Goal: Task Accomplishment & Management: Manage account settings

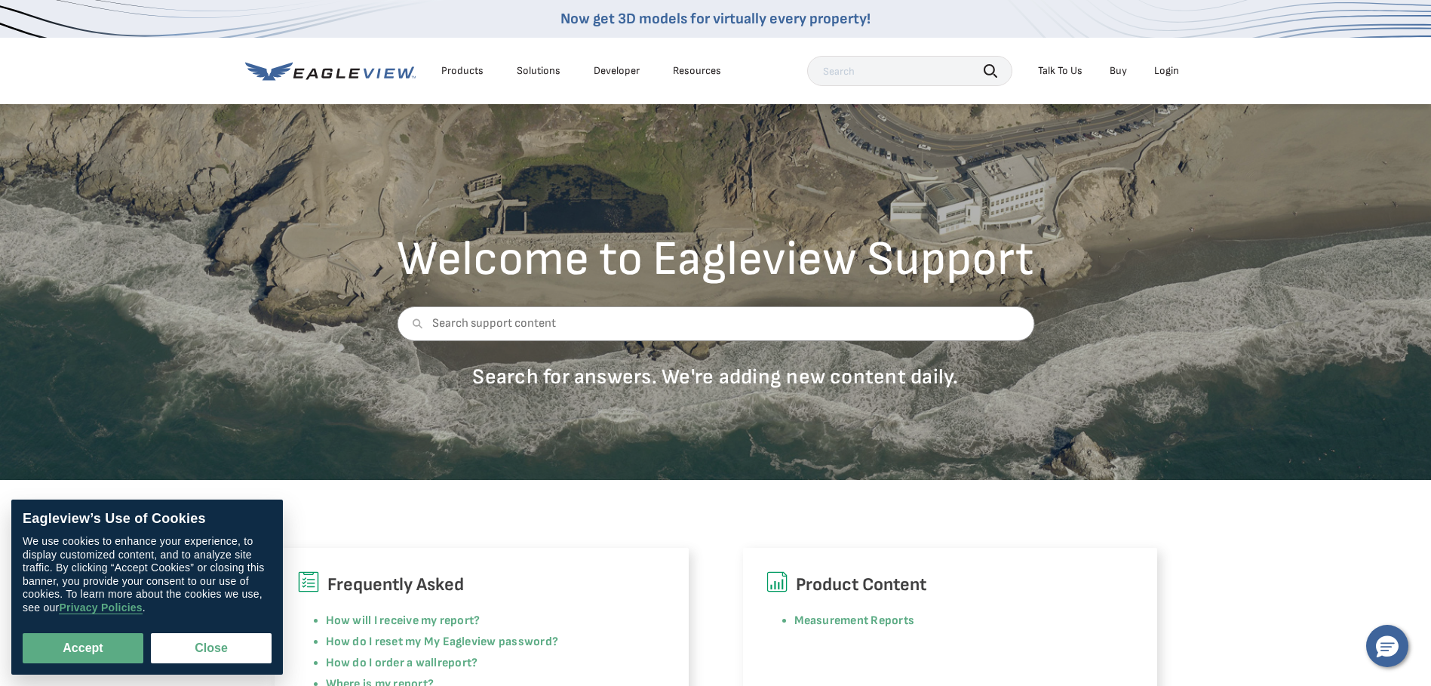
click at [855, 75] on input "text" at bounding box center [909, 71] width 205 height 30
click at [466, 66] on div "Products" at bounding box center [462, 71] width 42 height 14
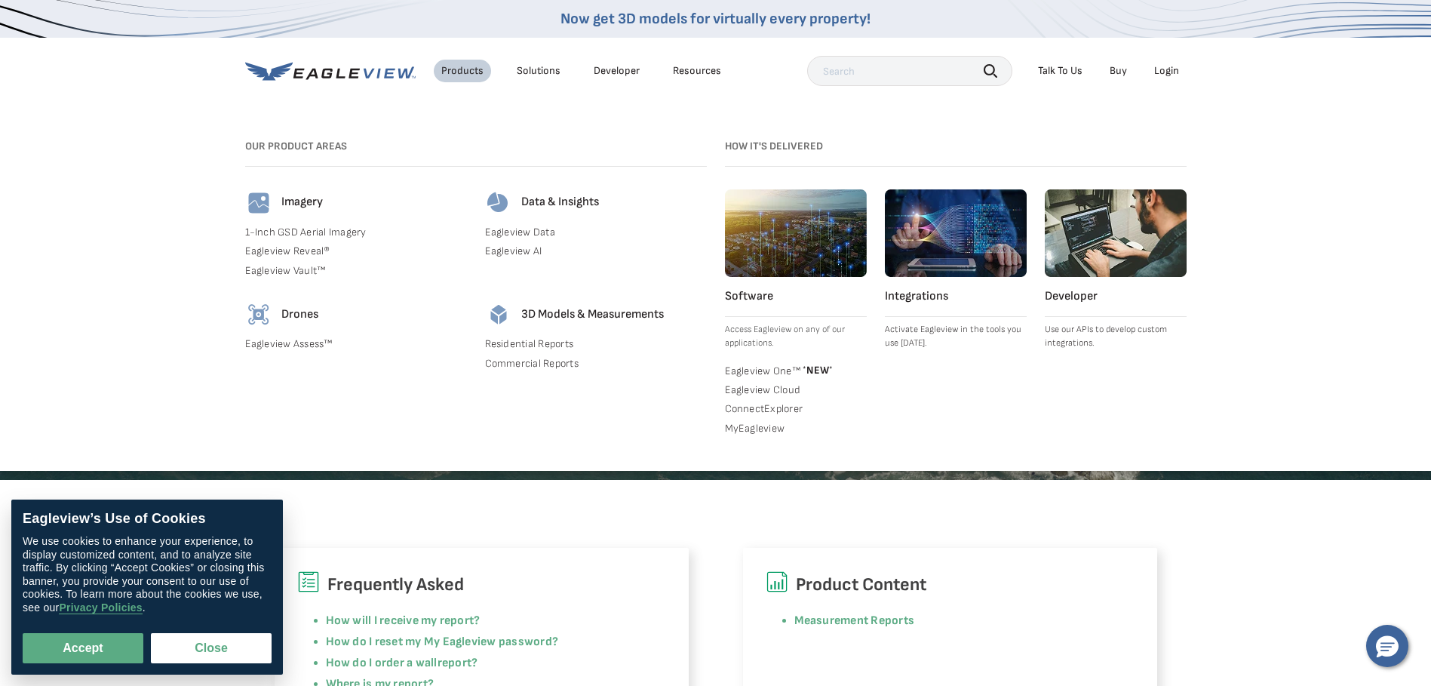
click at [545, 72] on div "Solutions" at bounding box center [539, 71] width 44 height 14
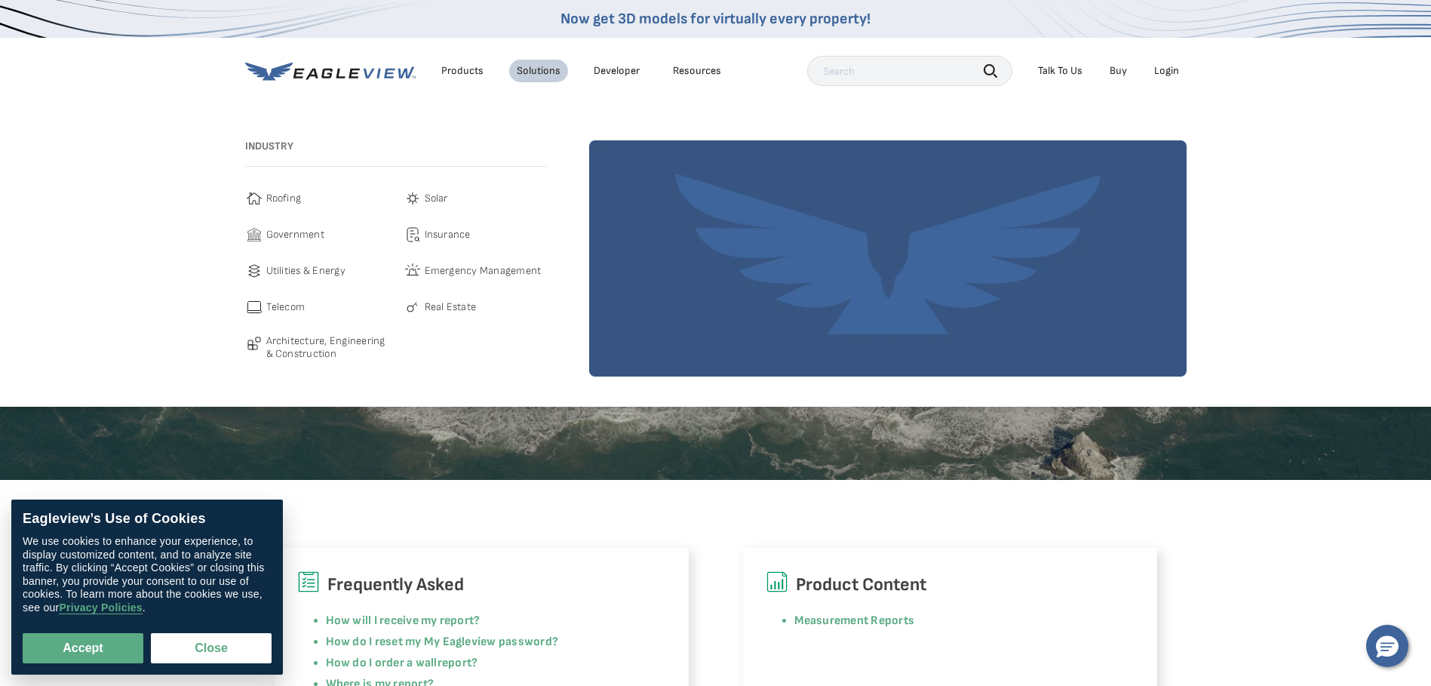
click at [613, 66] on link "Developer" at bounding box center [617, 71] width 46 height 14
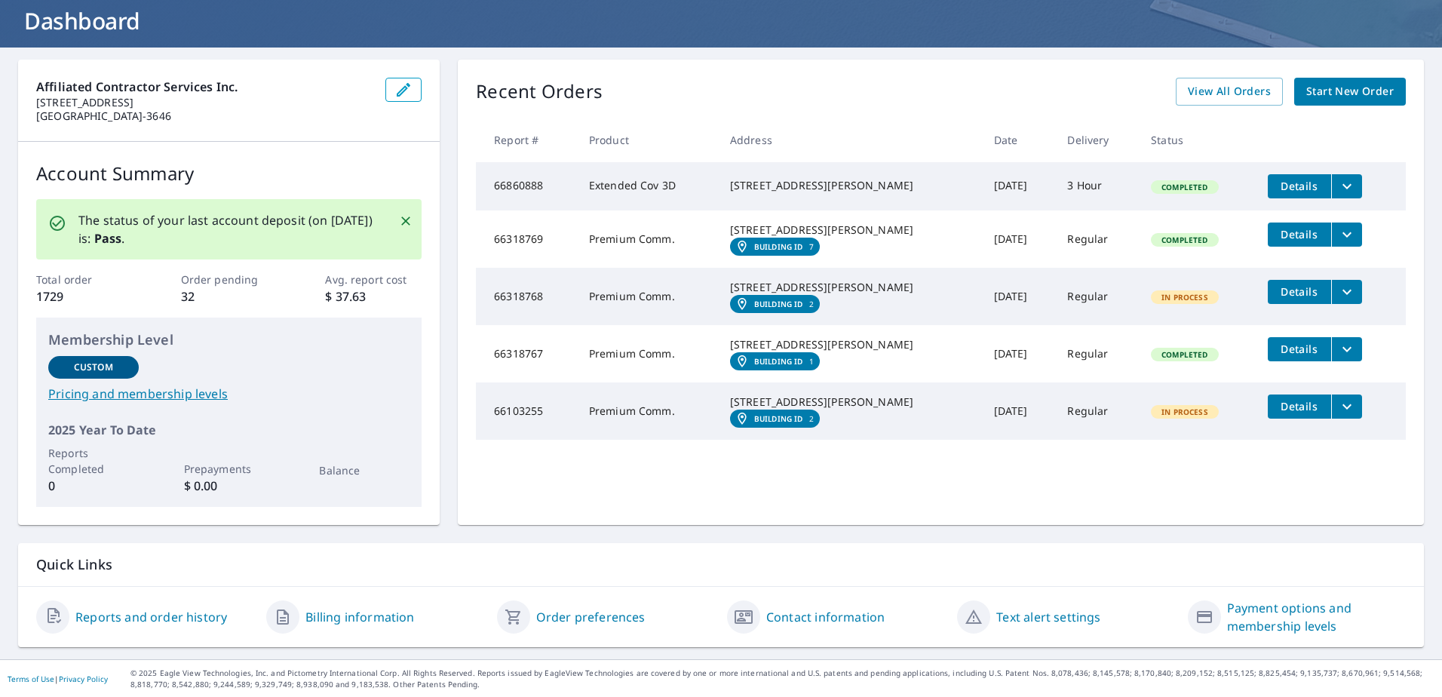
scroll to position [93, 0]
click at [1239, 92] on span "View All Orders" at bounding box center [1229, 90] width 83 height 19
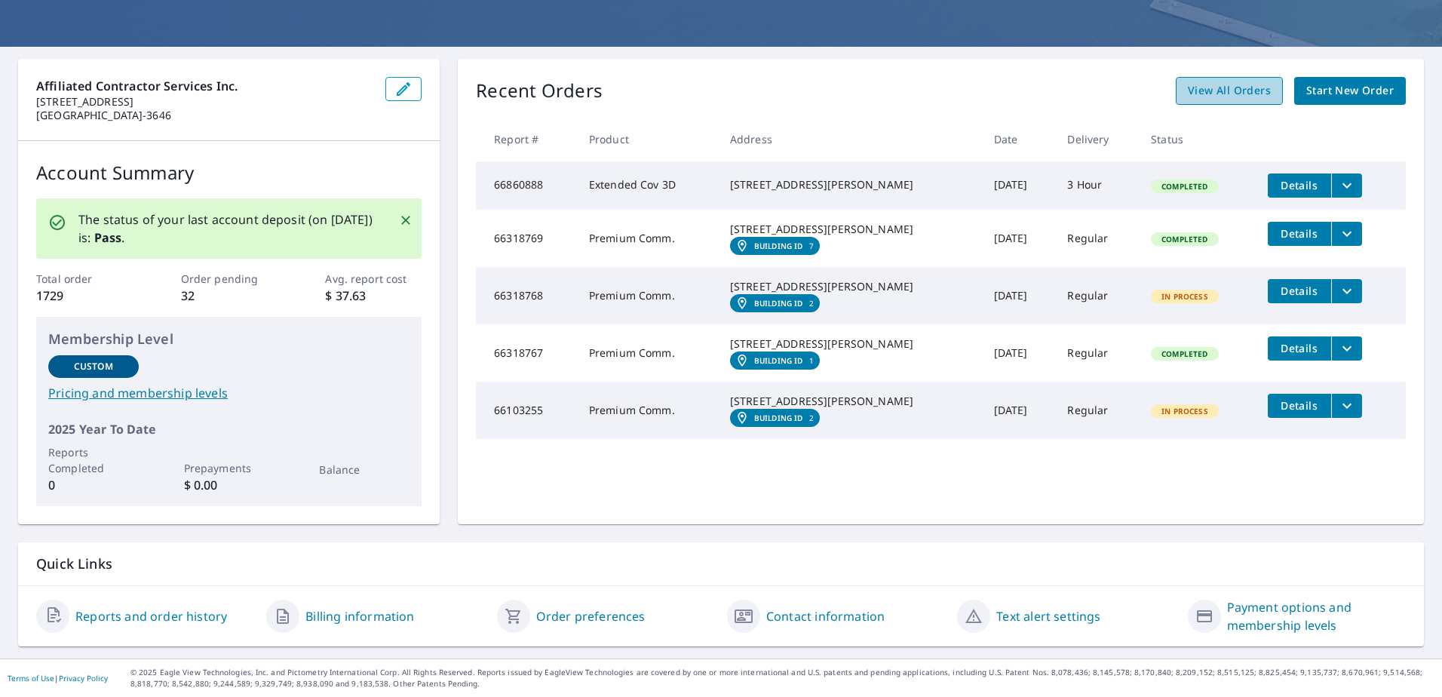
scroll to position [93, 0]
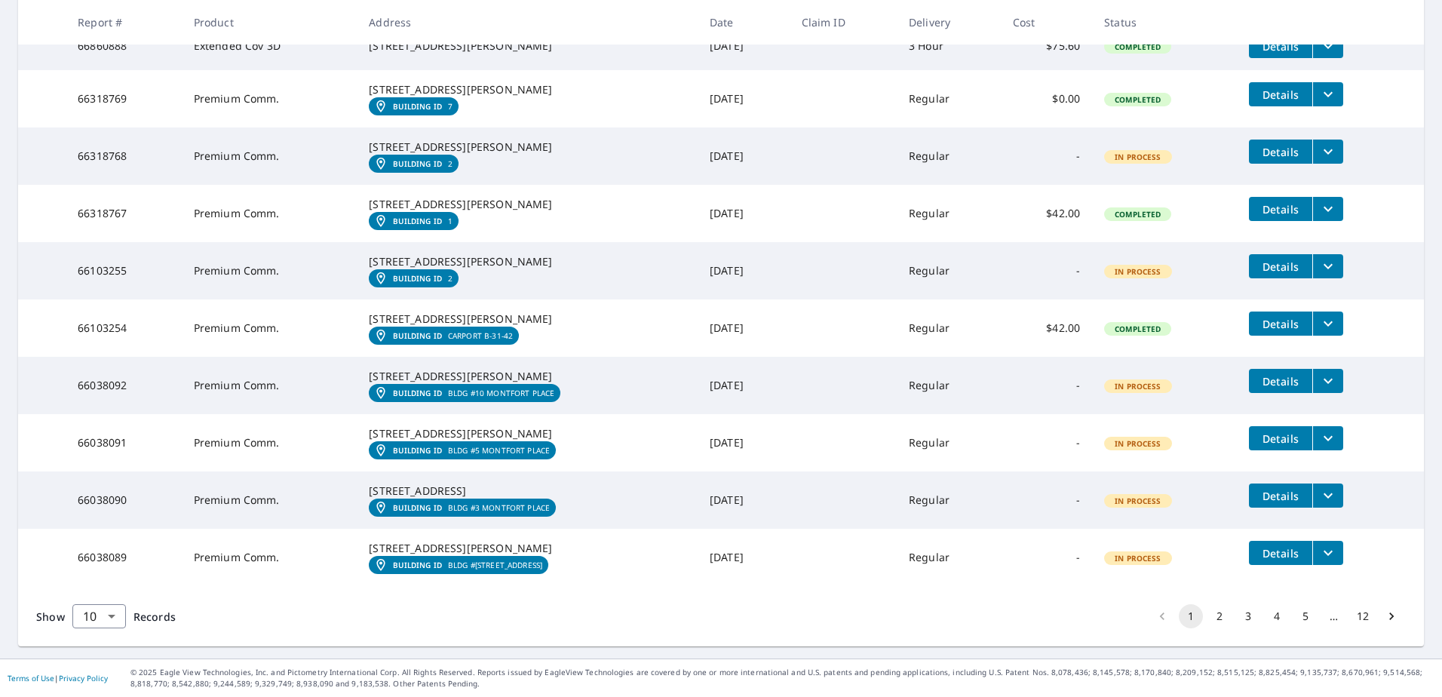
scroll to position [454, 0]
click at [1208, 615] on button "2" at bounding box center [1220, 616] width 24 height 24
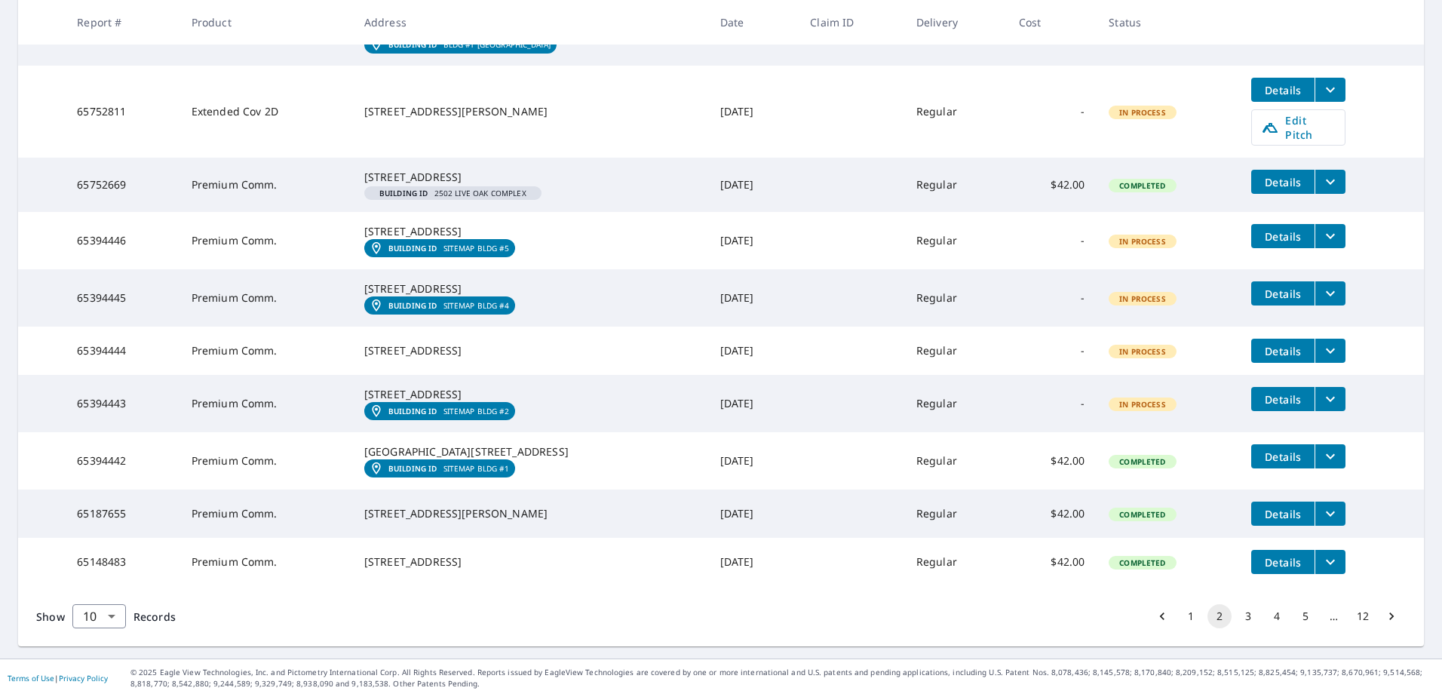
scroll to position [425, 0]
click at [1239, 622] on button "3" at bounding box center [1248, 616] width 24 height 24
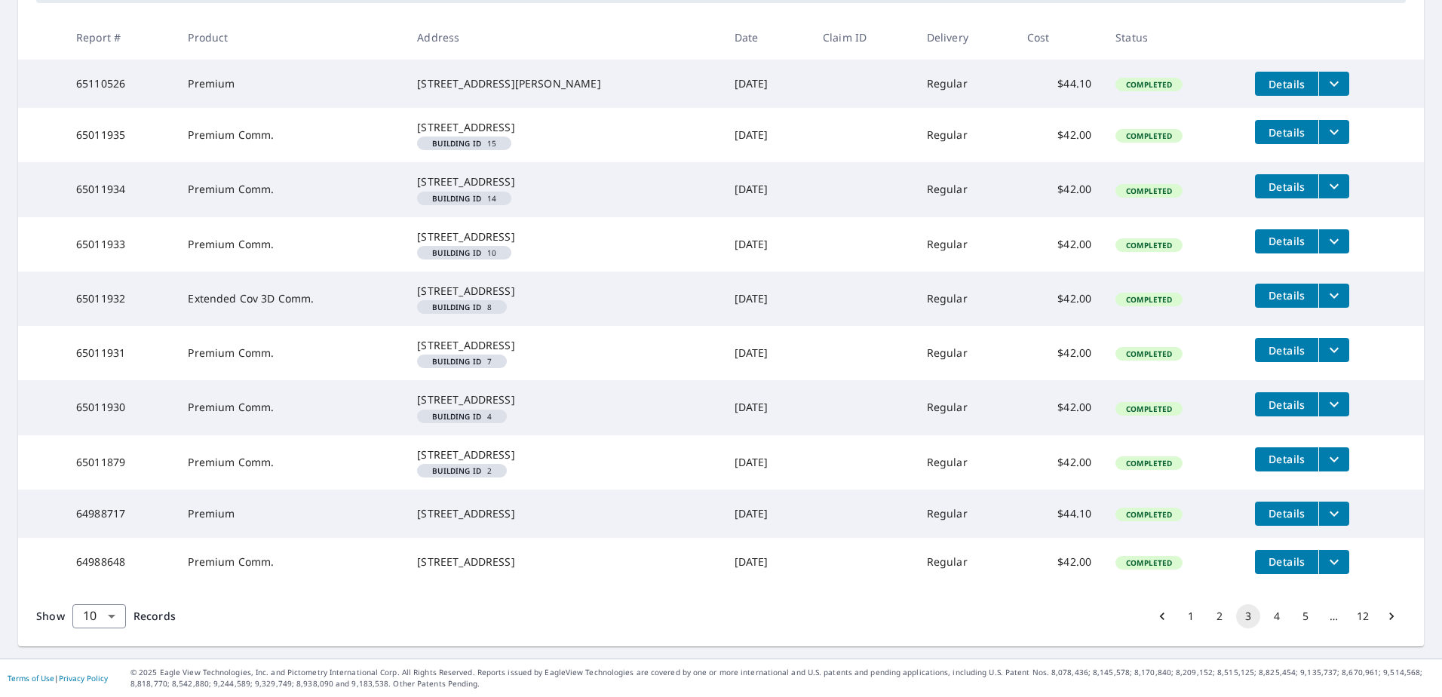
scroll to position [398, 0]
click at [1267, 621] on button "4" at bounding box center [1277, 616] width 24 height 24
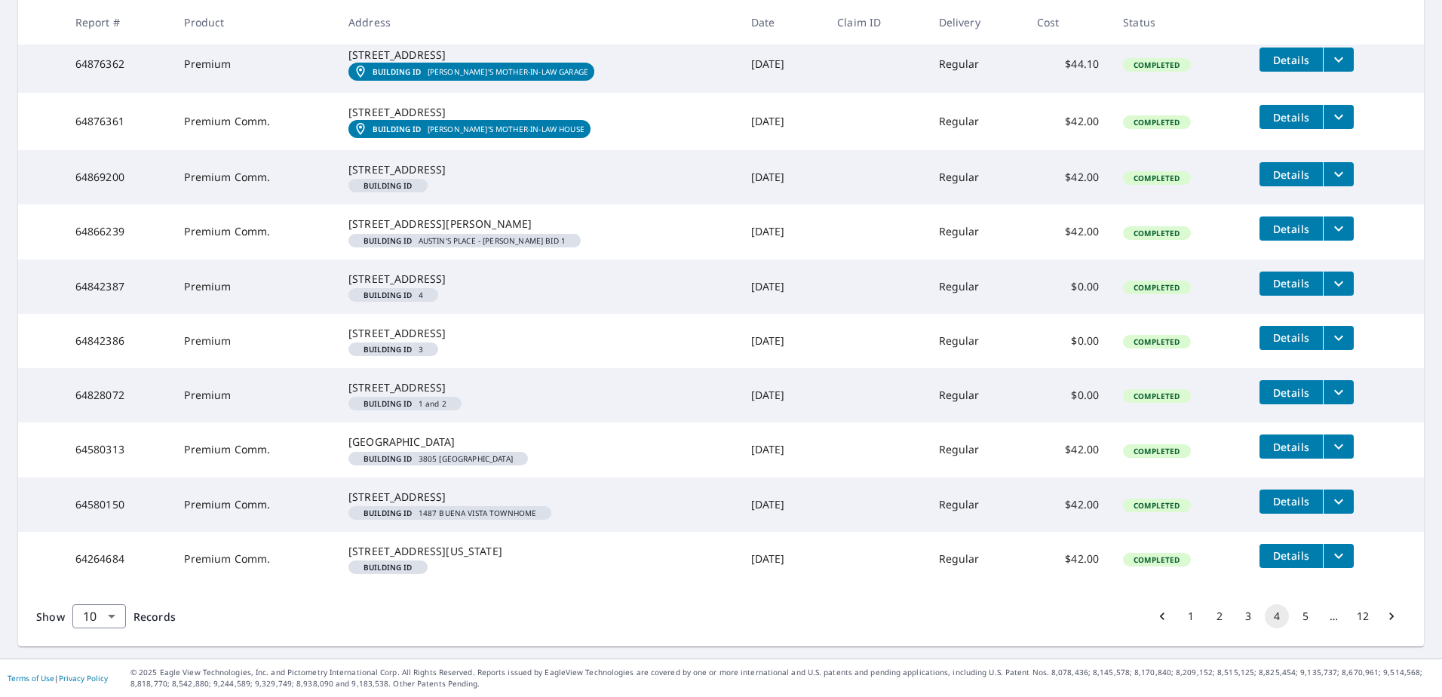
scroll to position [377, 0]
click at [1294, 628] on button "5" at bounding box center [1306, 616] width 24 height 24
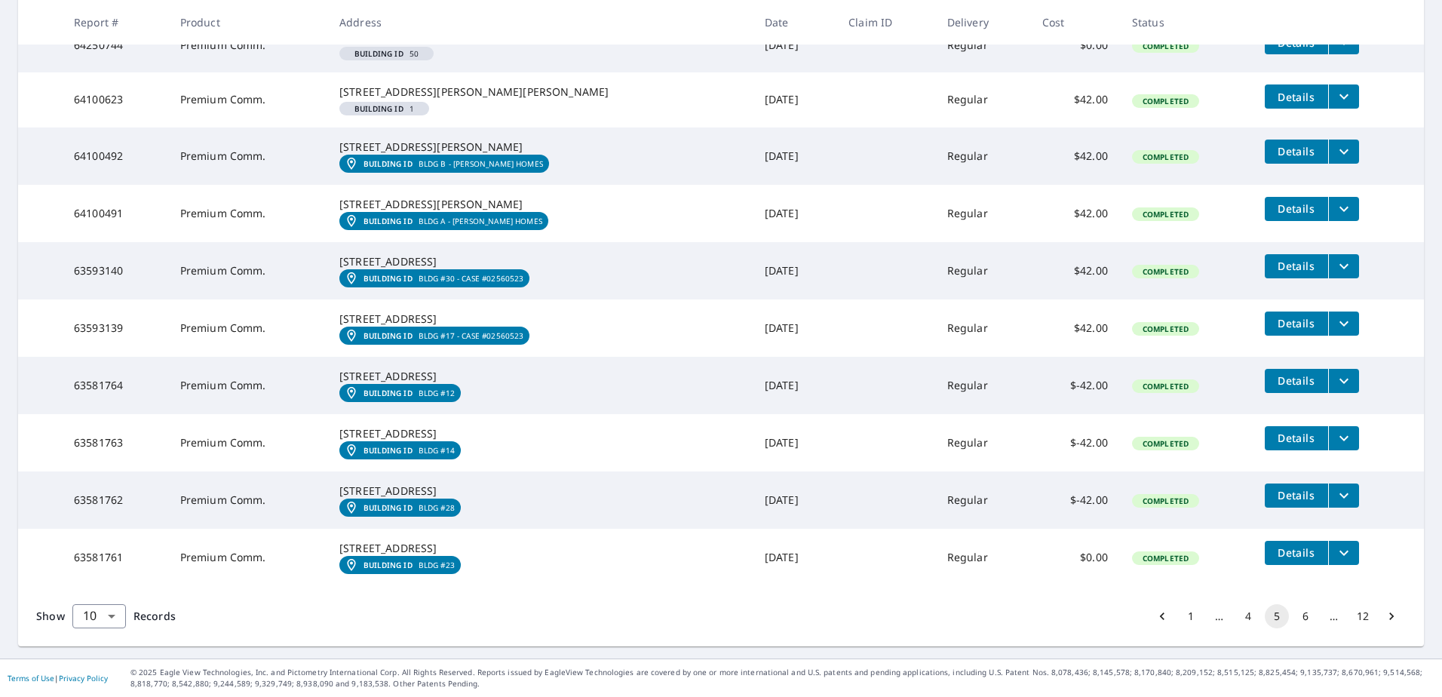
scroll to position [467, 0]
click at [1296, 621] on button "6" at bounding box center [1306, 616] width 24 height 24
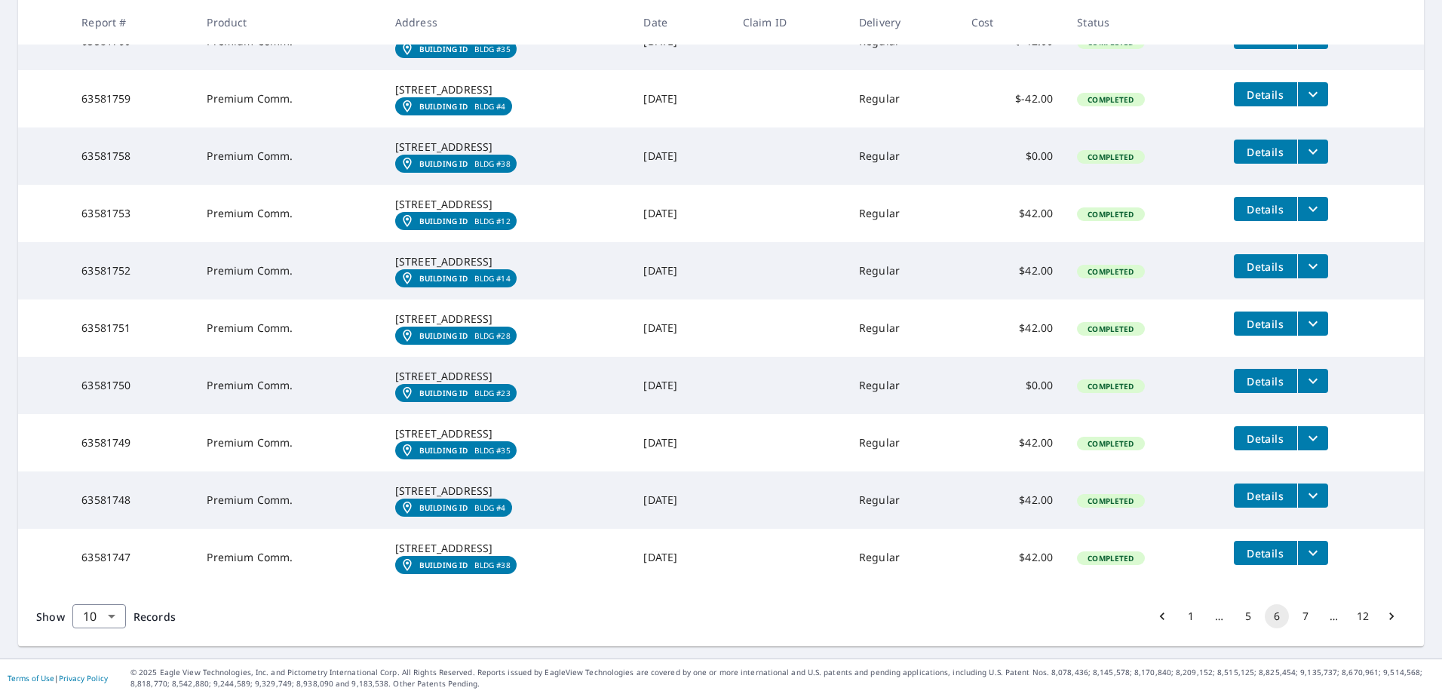
scroll to position [453, 0]
click at [1295, 628] on button "7" at bounding box center [1306, 616] width 24 height 24
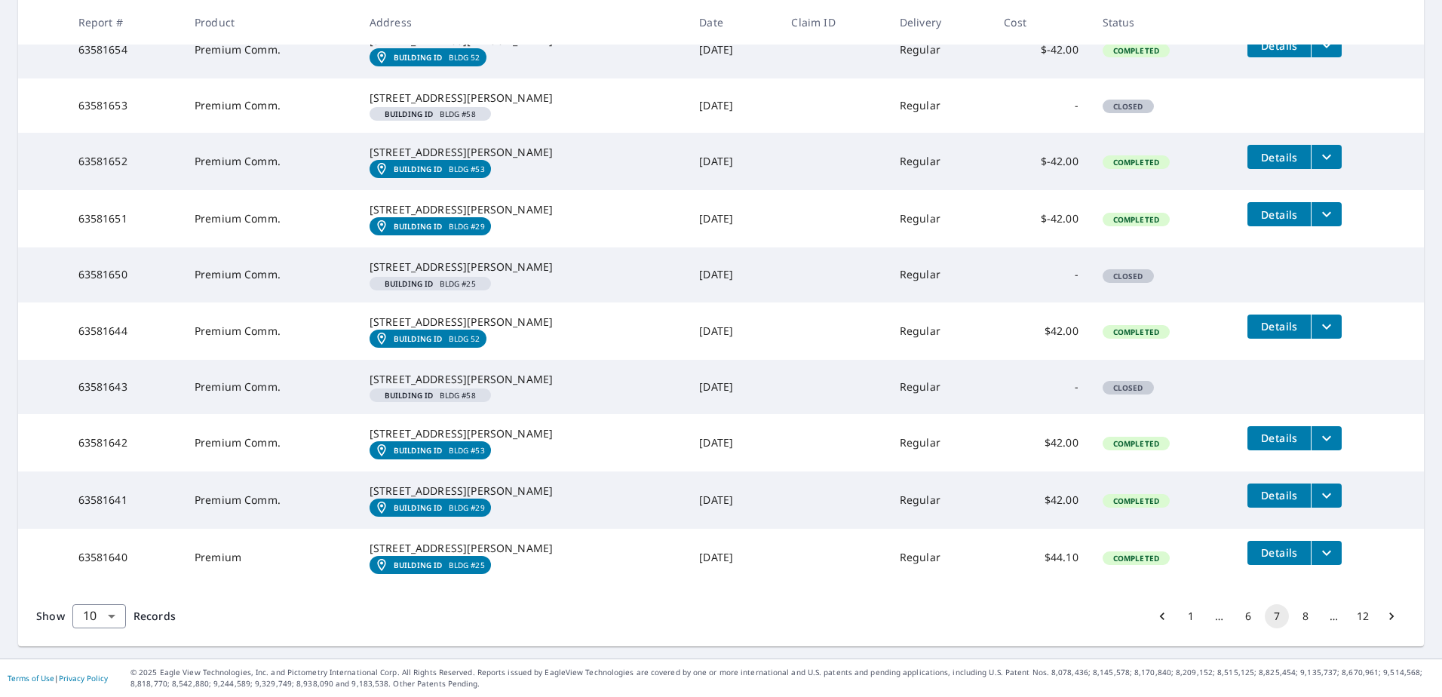
scroll to position [464, 0]
click at [1294, 618] on button "8" at bounding box center [1306, 616] width 24 height 24
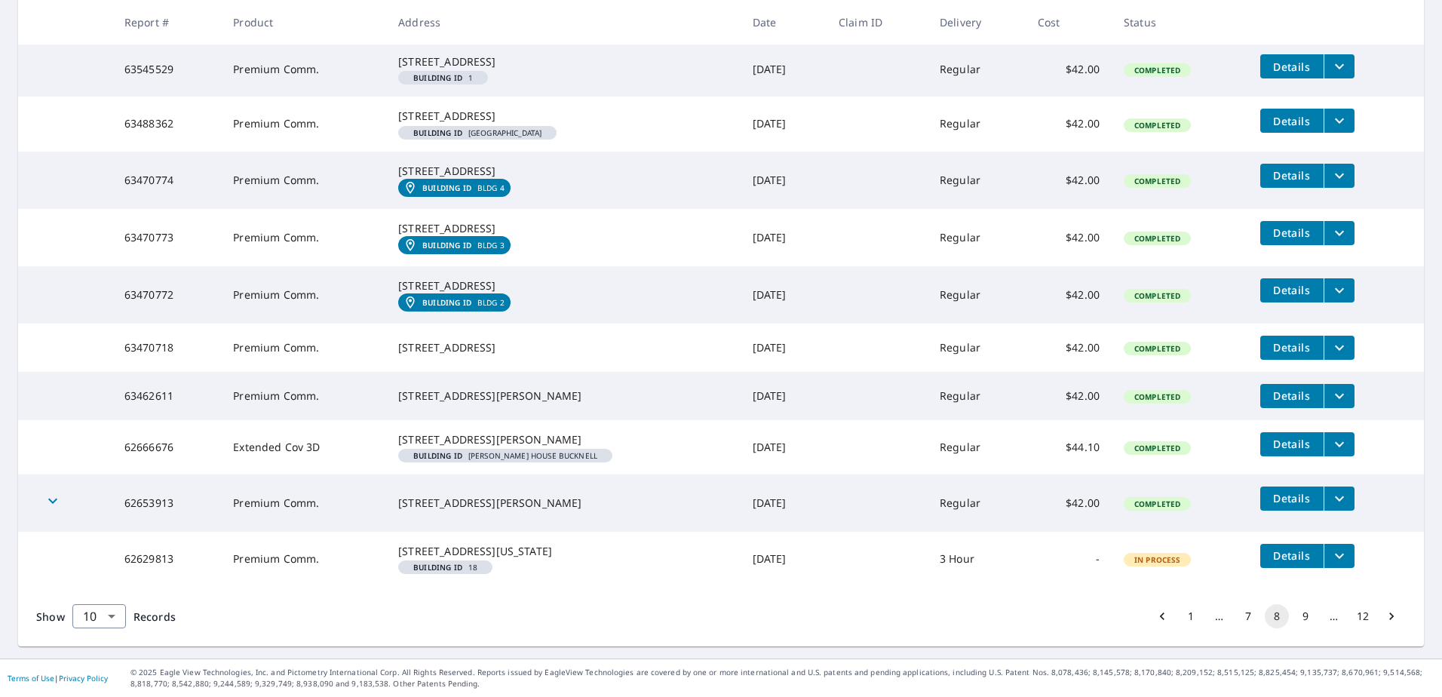
scroll to position [410, 0]
click at [1294, 616] on button "9" at bounding box center [1306, 616] width 24 height 24
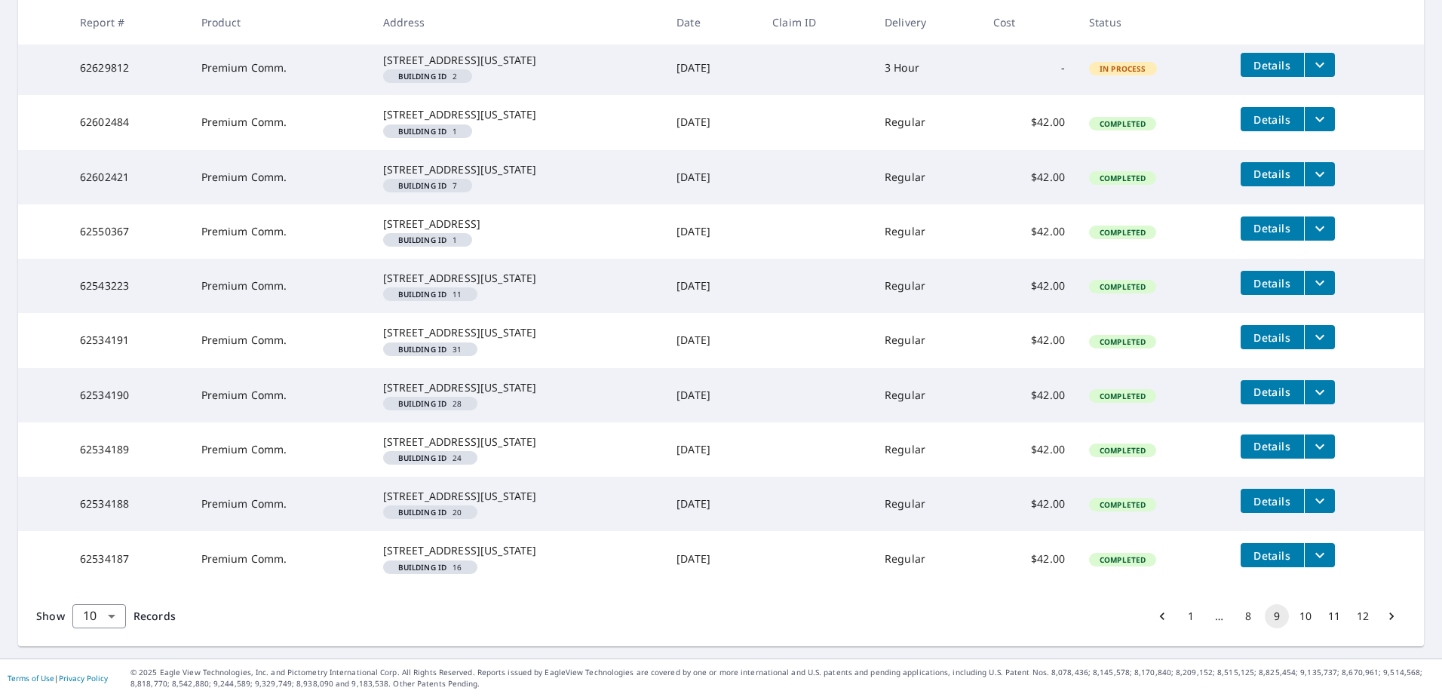
scroll to position [444, 0]
click at [1300, 619] on button "10" at bounding box center [1306, 616] width 24 height 24
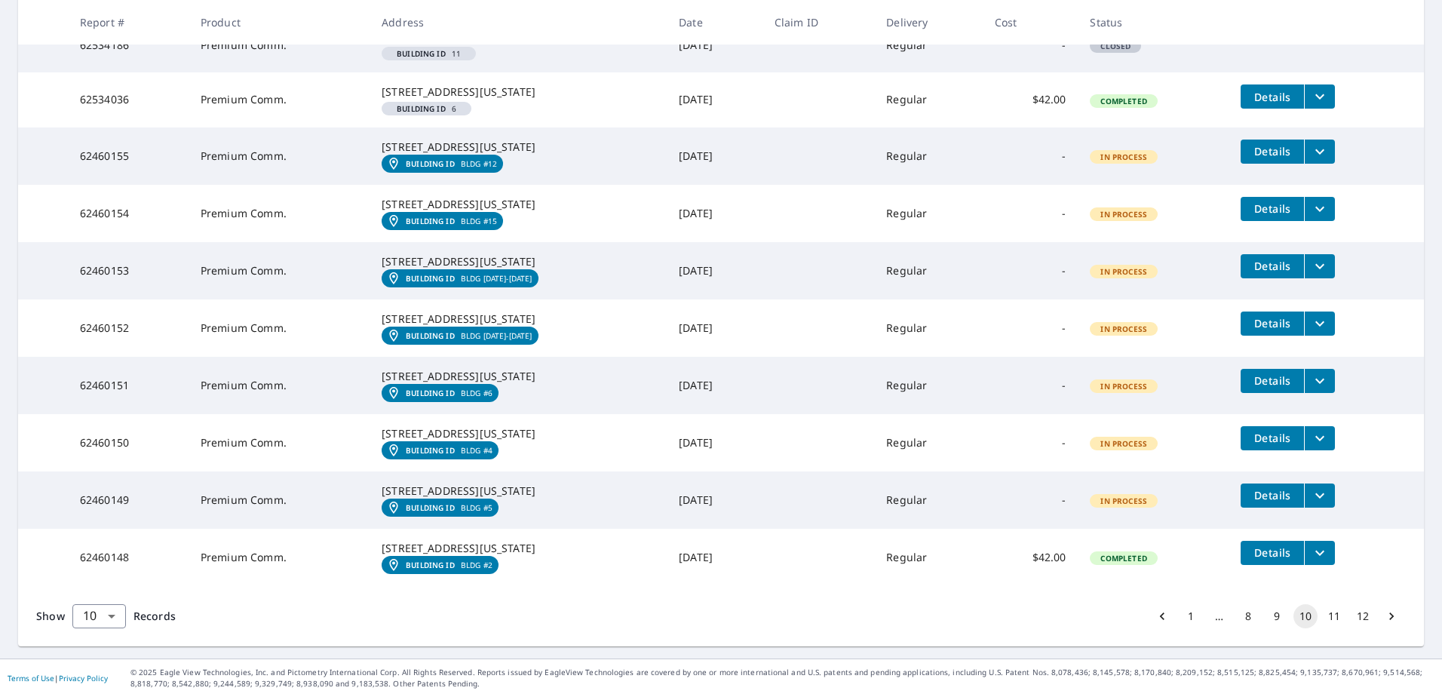
scroll to position [467, 0]
click at [1325, 616] on button "11" at bounding box center [1334, 616] width 24 height 24
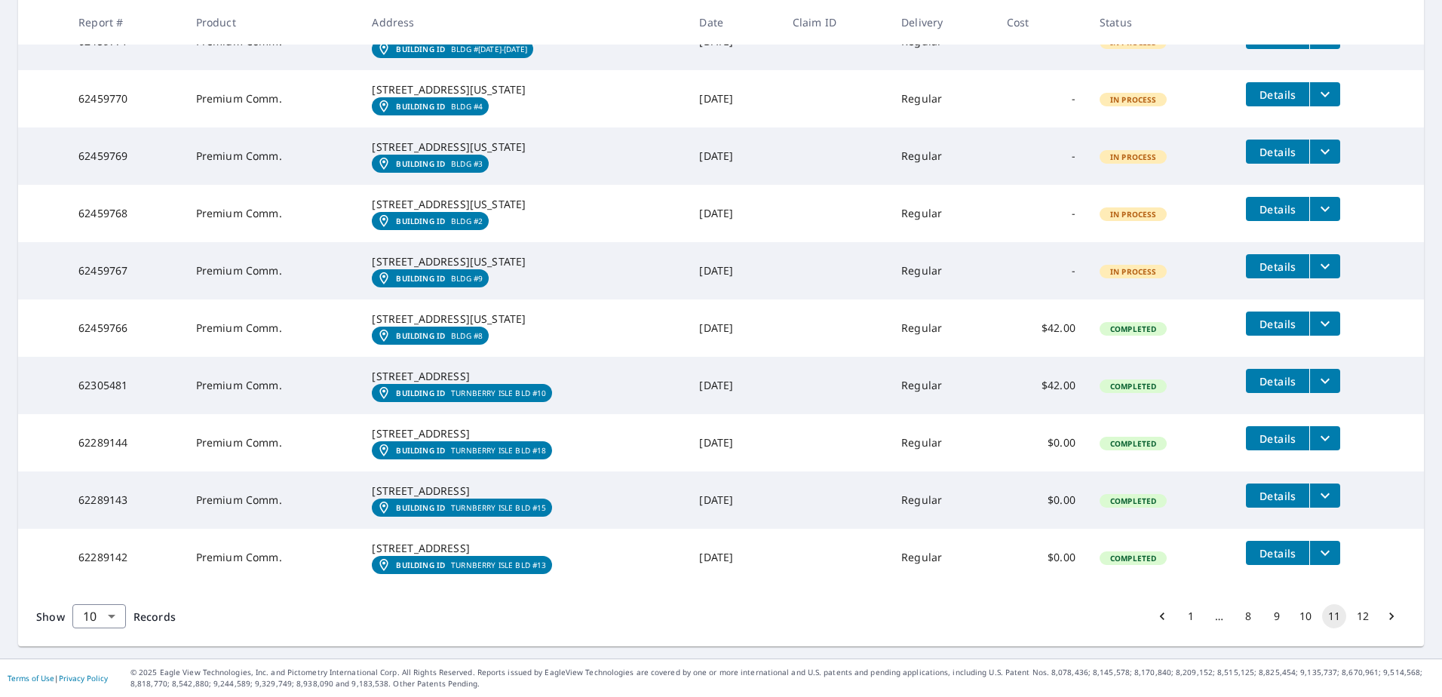
scroll to position [453, 0]
click at [1351, 628] on button "12" at bounding box center [1363, 616] width 24 height 24
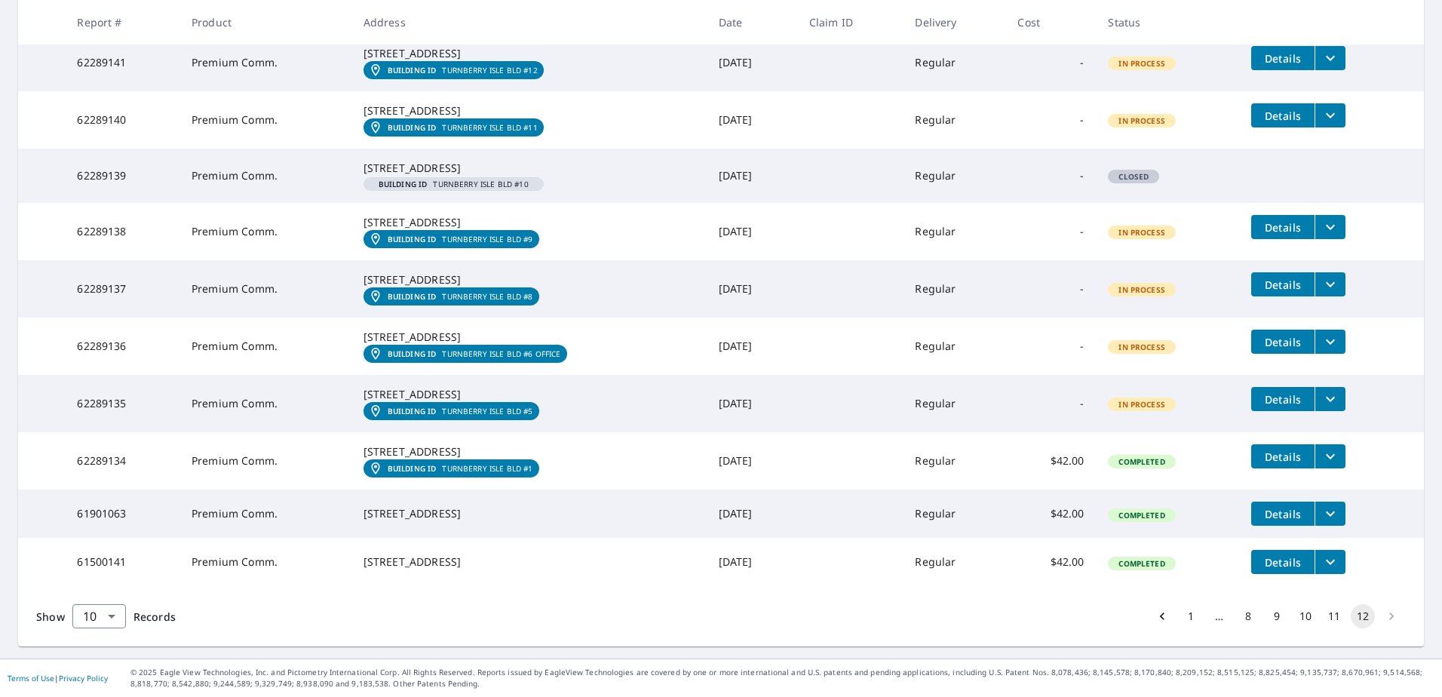
scroll to position [434, 0]
click at [1380, 620] on li "pagination navigation" at bounding box center [1391, 616] width 29 height 24
click at [1355, 614] on button "12" at bounding box center [1363, 616] width 24 height 24
click at [111, 613] on body "TK TK Dashboard Order History Order TK Dashboard / Order History Order History …" at bounding box center [721, 348] width 1442 height 697
click at [97, 614] on li "25" at bounding box center [99, 610] width 54 height 27
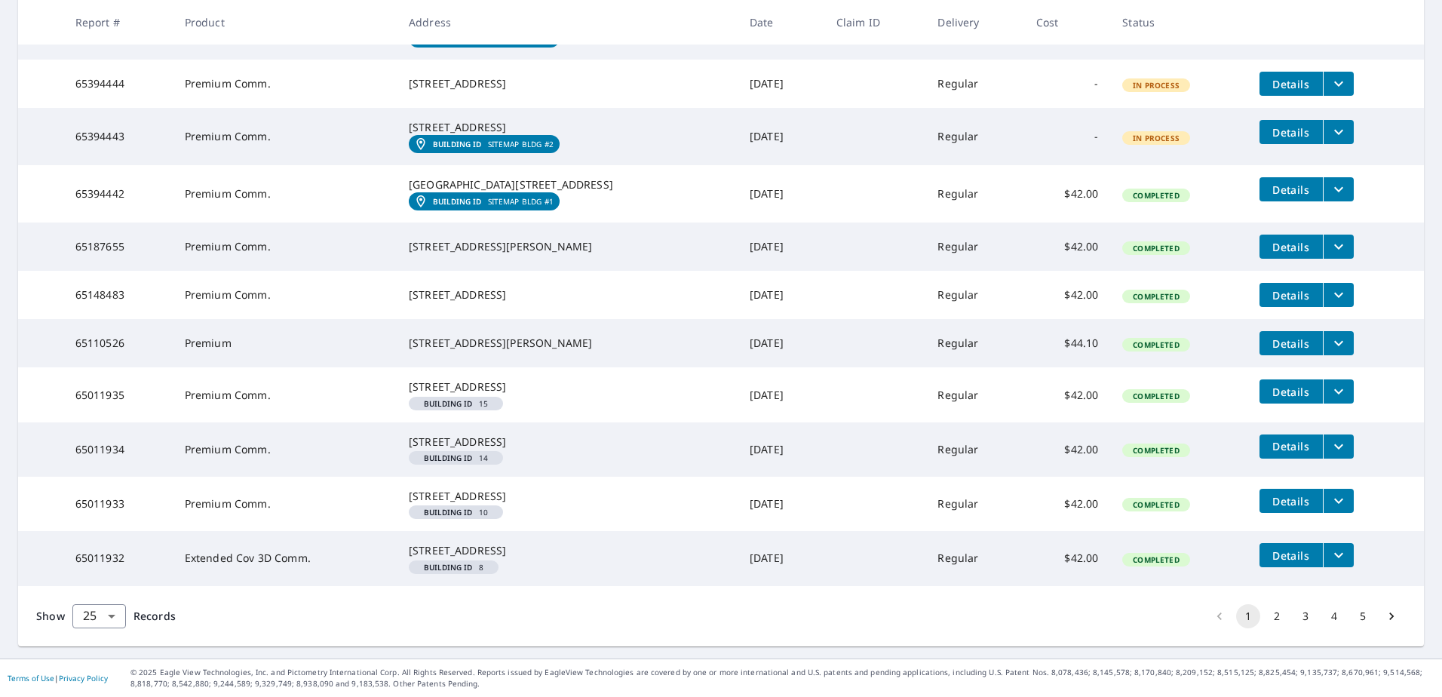
scroll to position [1463, 0]
click at [1384, 615] on icon "Go to next page" at bounding box center [1391, 616] width 15 height 15
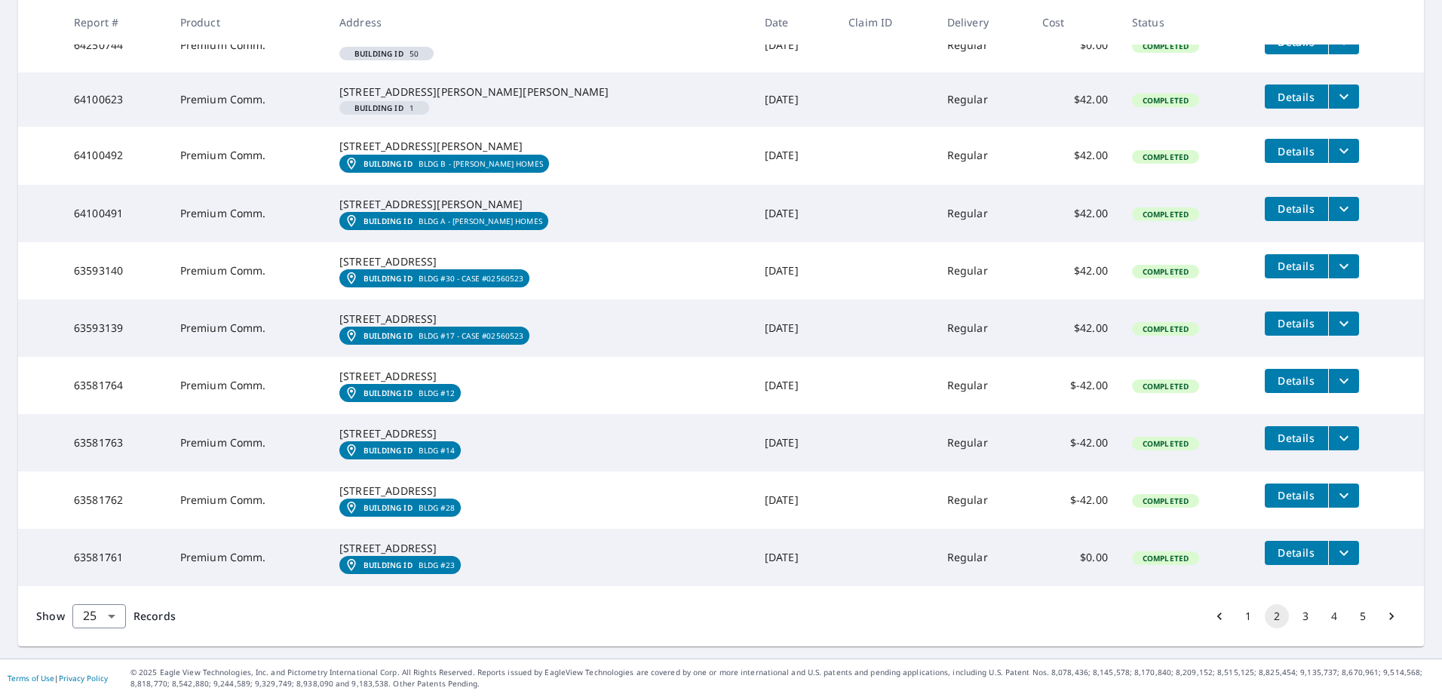
scroll to position [1486, 0]
click at [1384, 619] on icon "Go to next page" at bounding box center [1391, 616] width 15 height 15
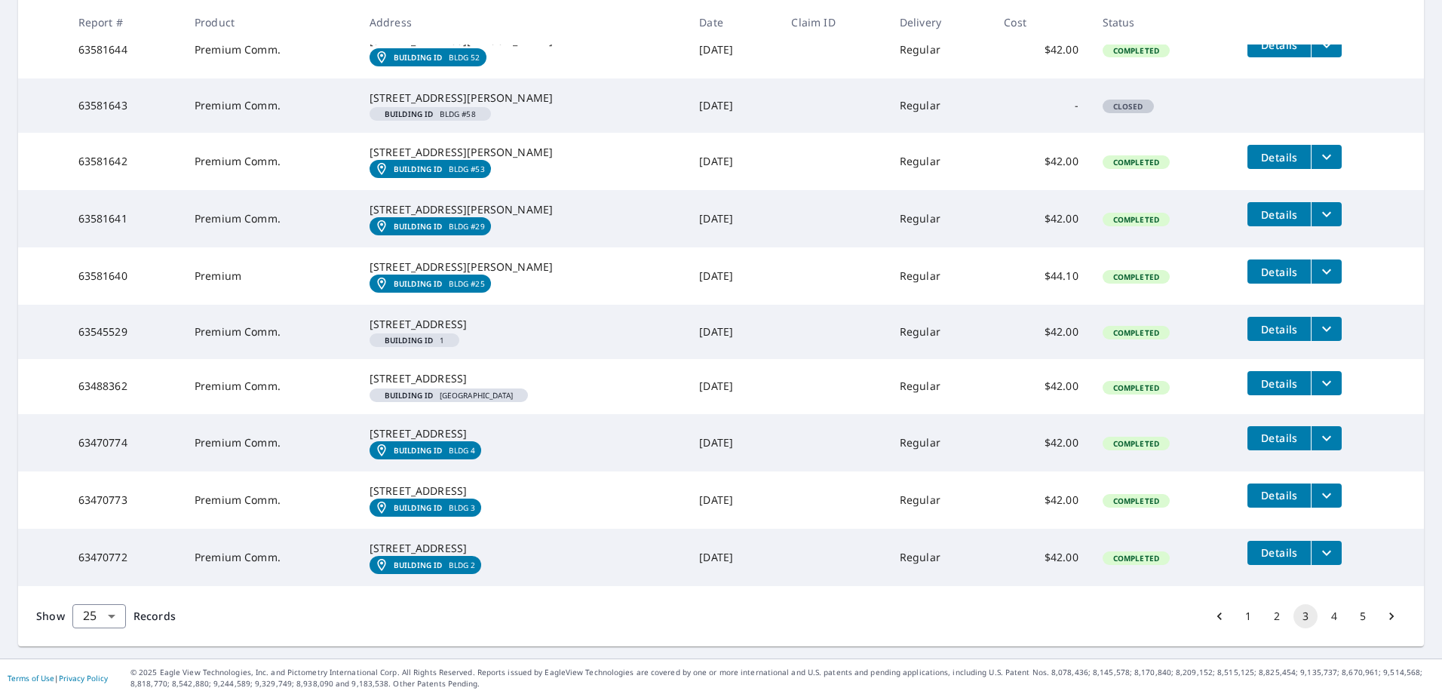
scroll to position [1545, 0]
click at [1384, 615] on icon "Go to next page" at bounding box center [1391, 616] width 15 height 15
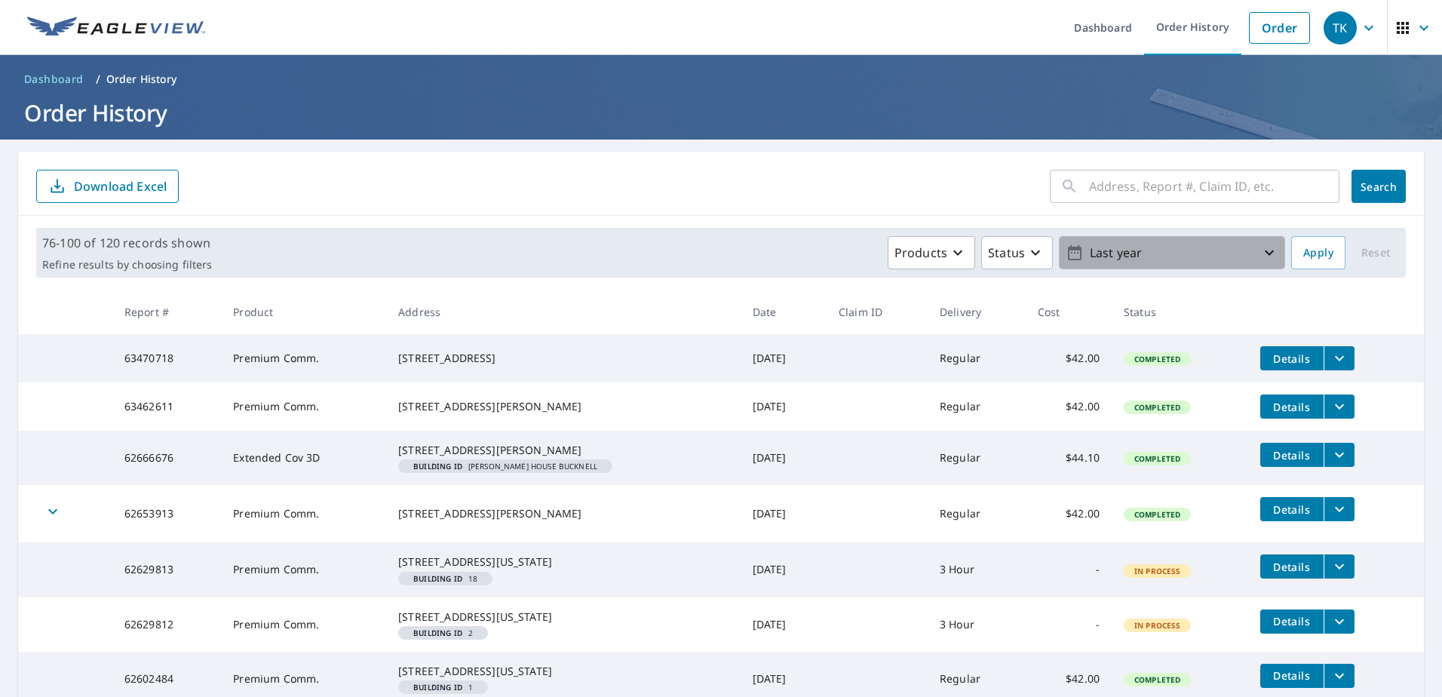
click at [1260, 251] on icon "button" at bounding box center [1269, 253] width 18 height 18
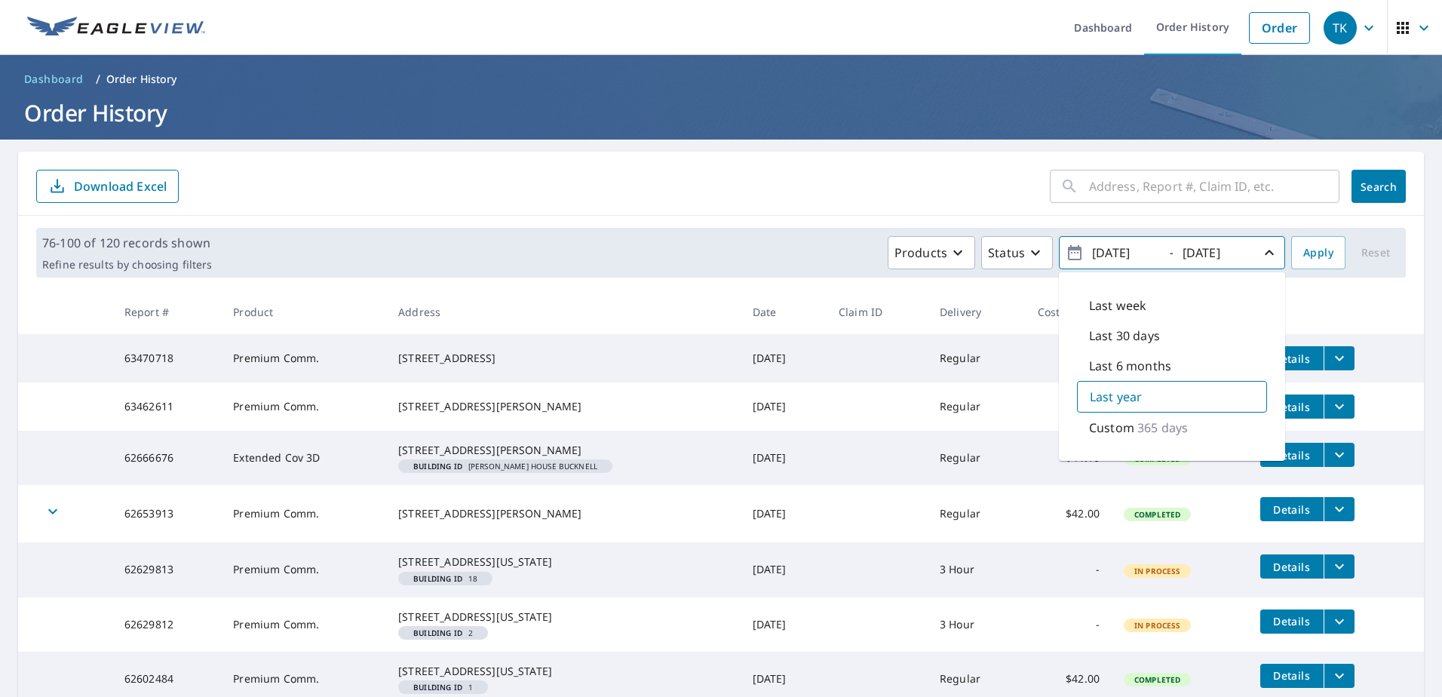
click at [1156, 249] on span "2024/09/09 - 2025/09/09" at bounding box center [1172, 253] width 213 height 26
click at [1103, 253] on input "2024/09/09" at bounding box center [1125, 253] width 74 height 24
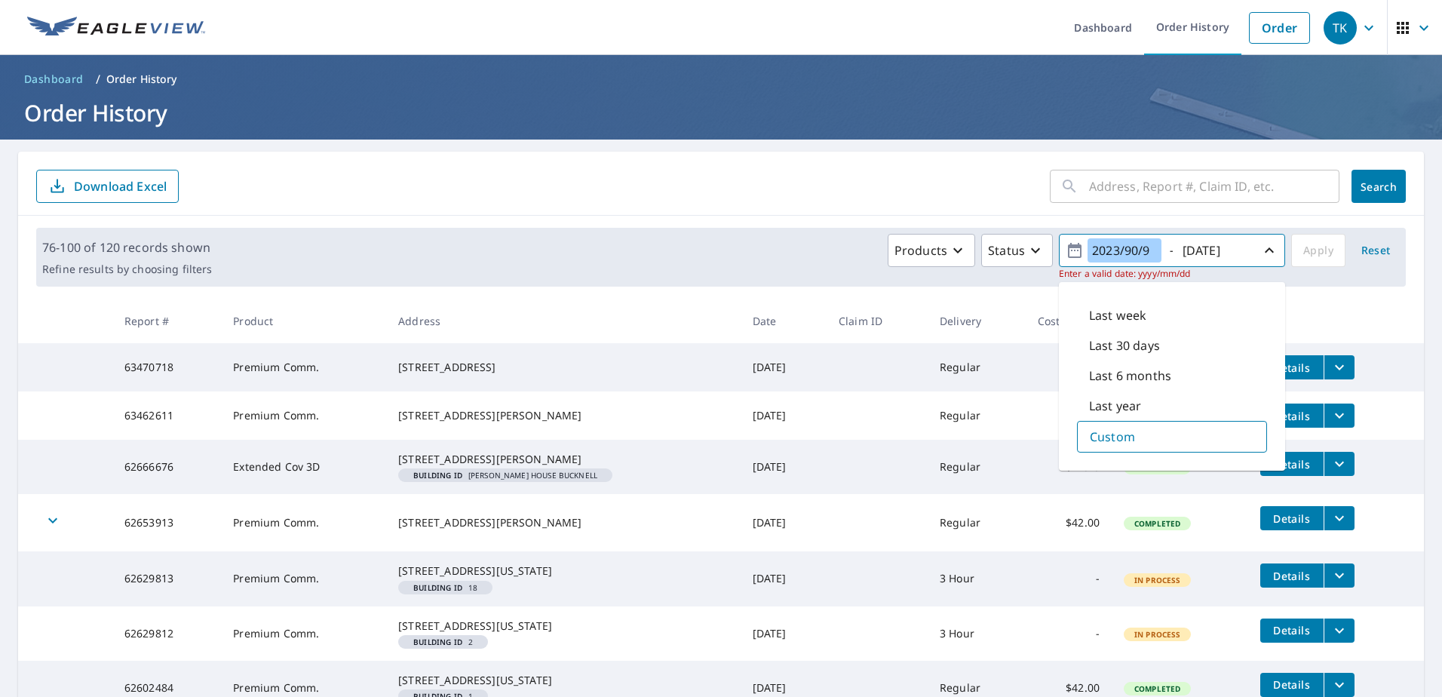
click at [1115, 250] on input "2023/90/9" at bounding box center [1125, 250] width 74 height 24
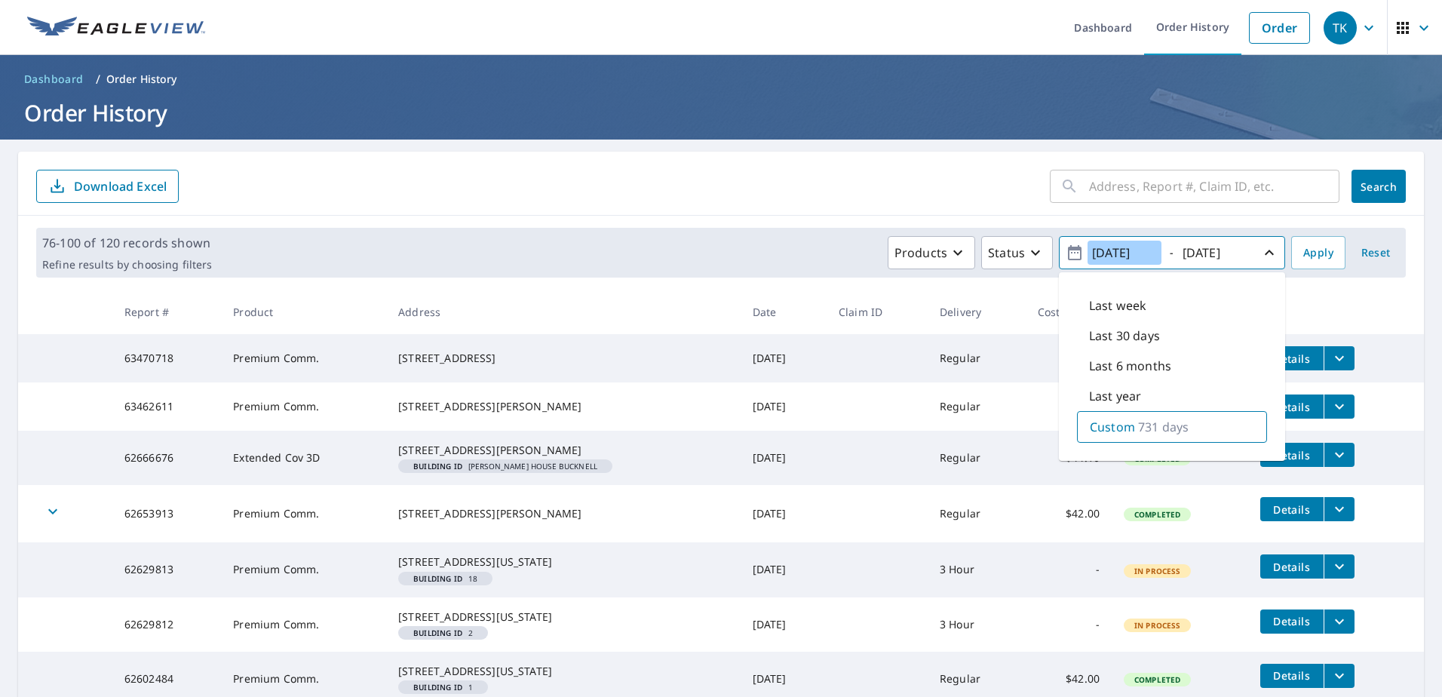
type input "2023/09/09"
click at [1195, 249] on input "2025/09/09" at bounding box center [1215, 253] width 74 height 24
type input "2024/09/09"
click at [1305, 252] on span "Apply" at bounding box center [1318, 253] width 30 height 19
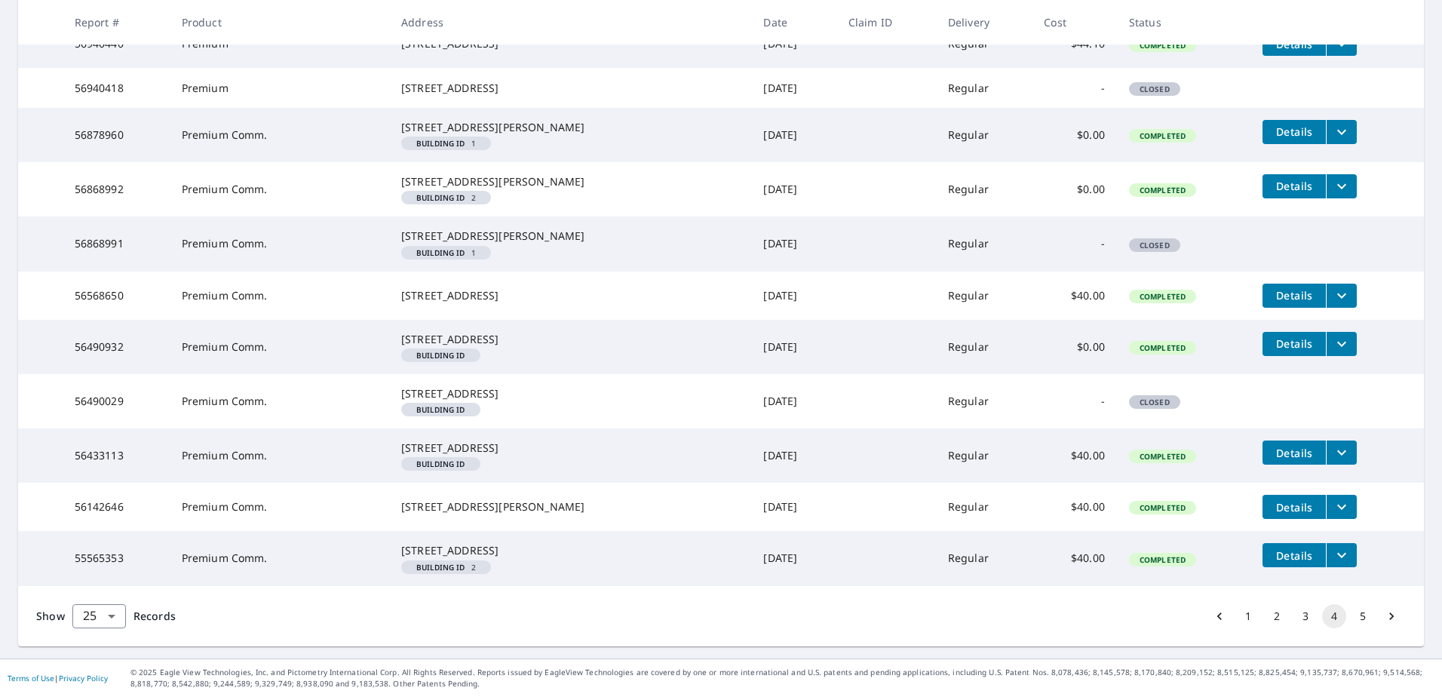
scroll to position [1464, 0]
click at [1355, 612] on button "5" at bounding box center [1363, 616] width 24 height 24
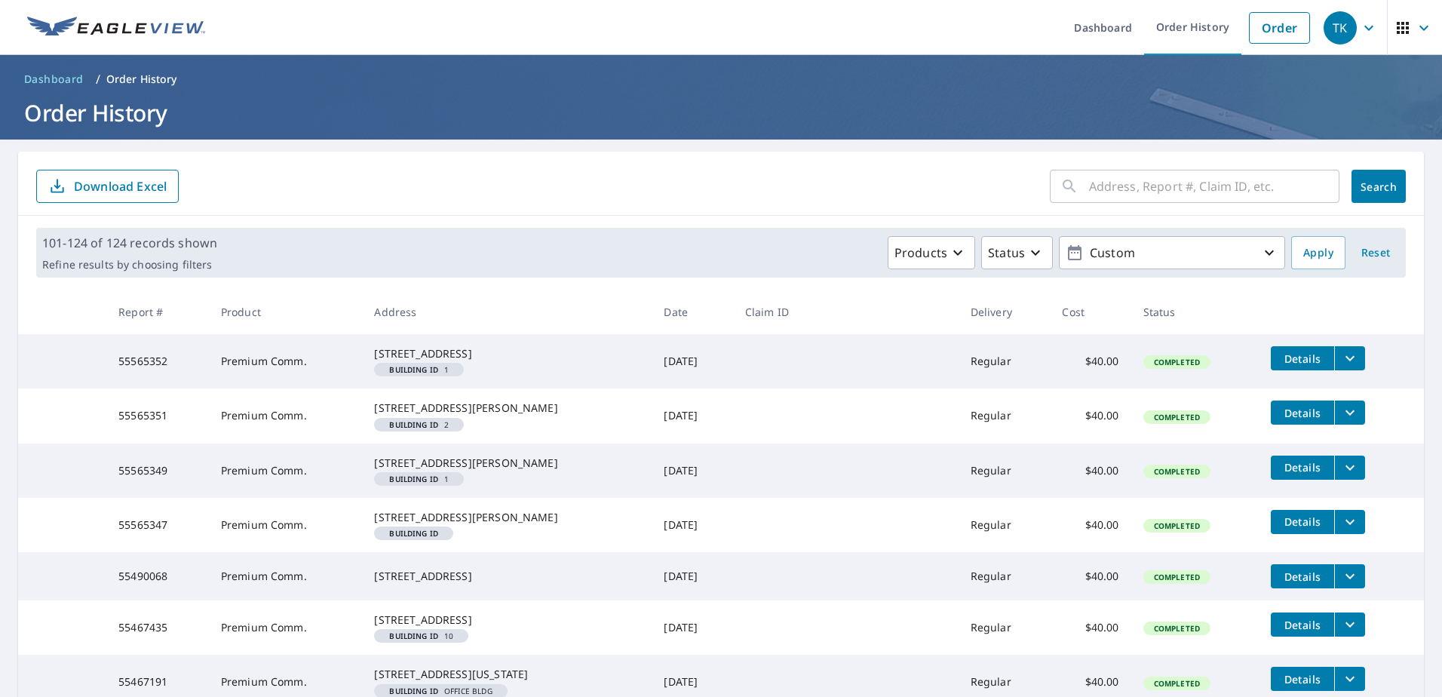
click at [1360, 26] on icon "button" at bounding box center [1369, 28] width 18 height 18
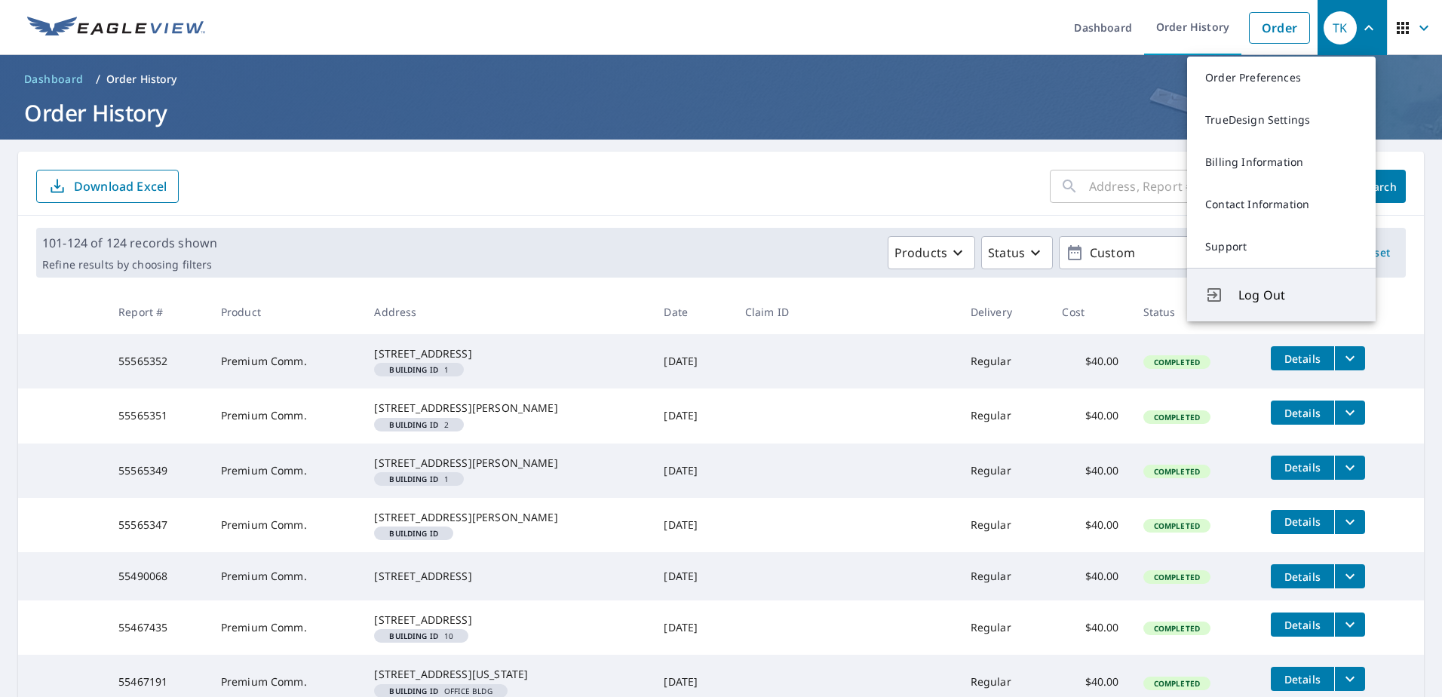
click at [1274, 297] on span "Log Out" at bounding box center [1298, 295] width 119 height 18
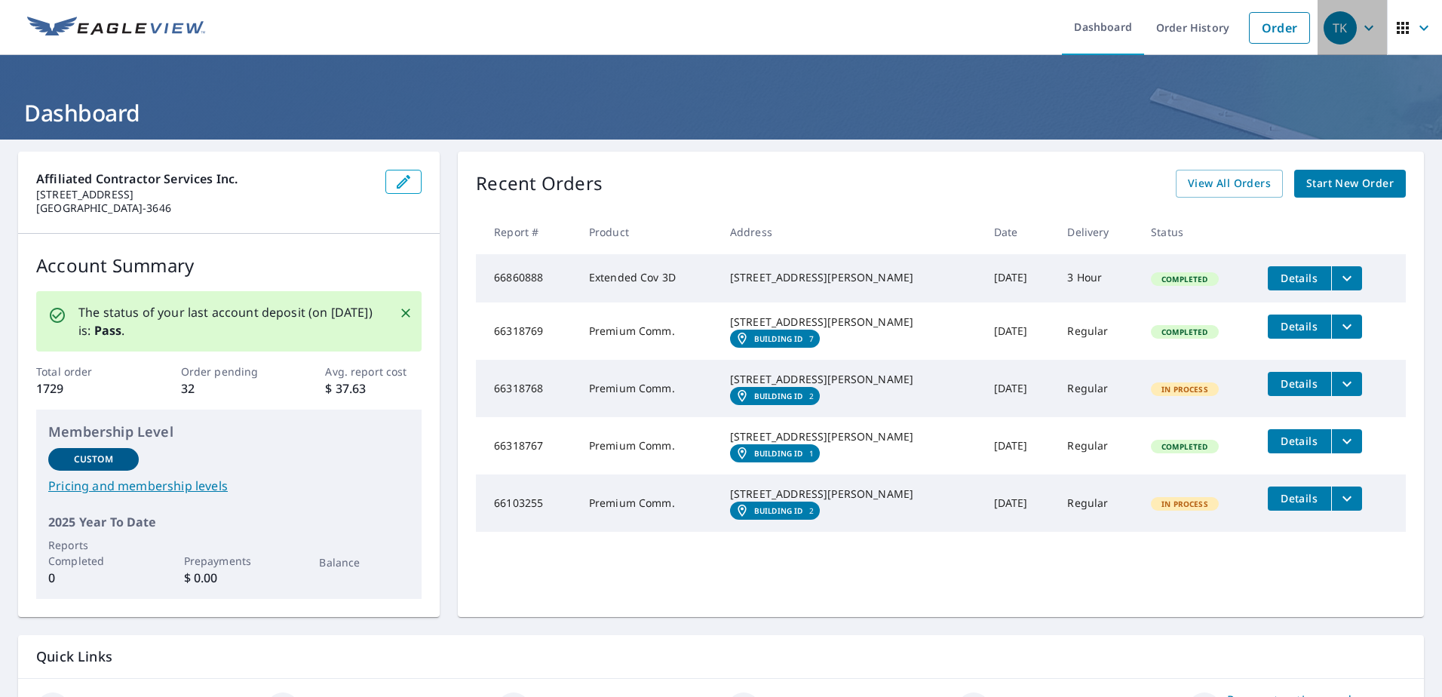
click at [1365, 28] on icon "button" at bounding box center [1369, 27] width 9 height 5
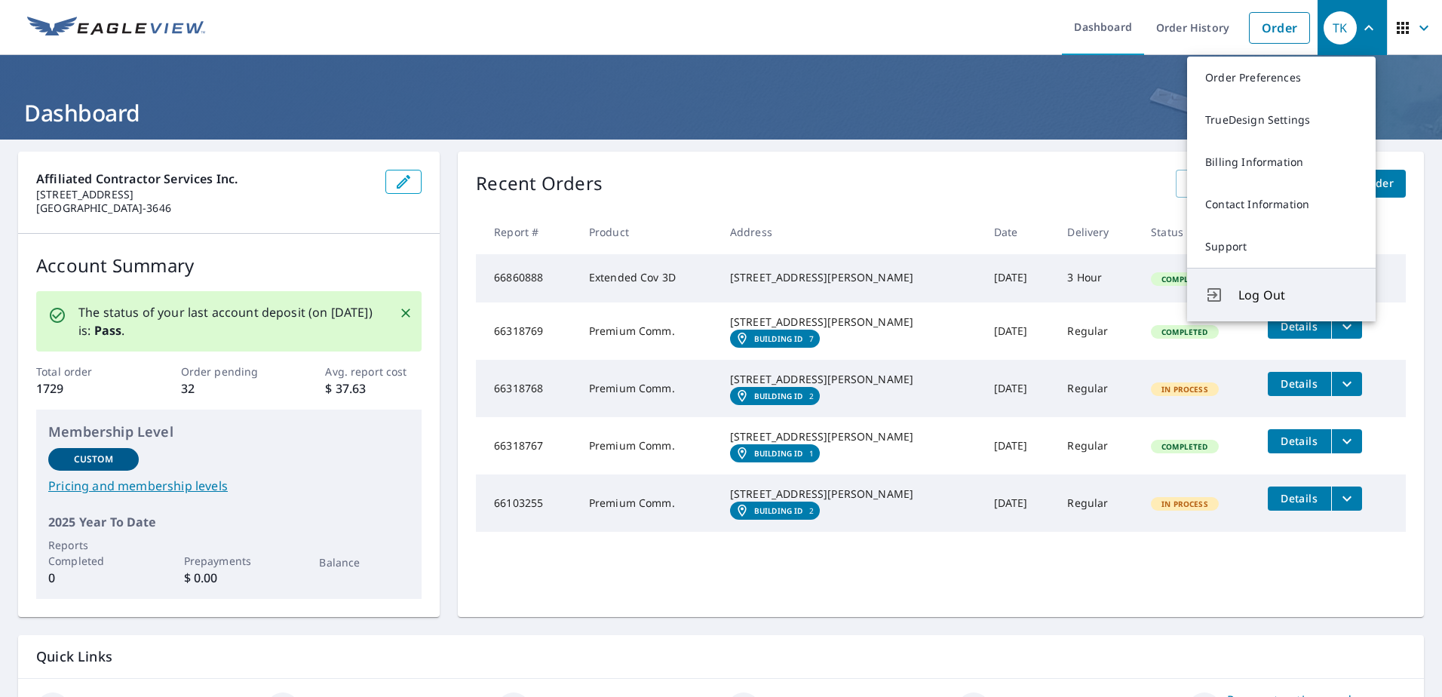
click at [1268, 296] on span "Log Out" at bounding box center [1298, 295] width 119 height 18
